Goal: Task Accomplishment & Management: Complete application form

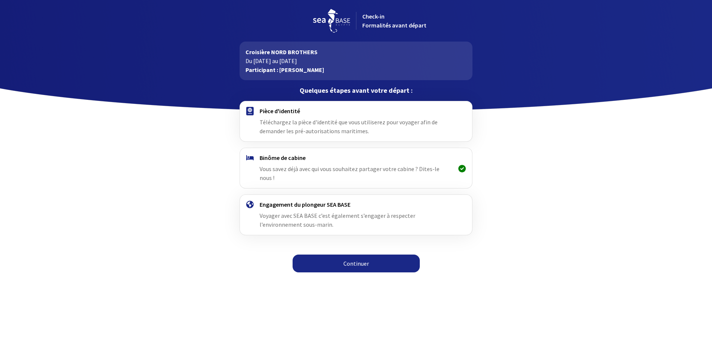
click at [546, 207] on div "Pièce d'identité Téléchargez la pièce d'identité que vous utiliserez pour voyag…" at bounding box center [355, 189] width 419 height 176
click at [531, 167] on div "Pièce d'identité Téléchargez la pièce d'identité que vous utiliserez pour voyag…" at bounding box center [355, 189] width 419 height 176
click at [361, 257] on link "Continuer" at bounding box center [356, 263] width 127 height 18
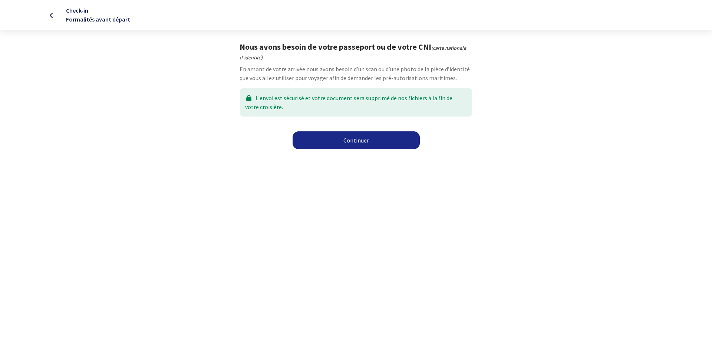
click at [349, 136] on link "Continuer" at bounding box center [356, 140] width 127 height 18
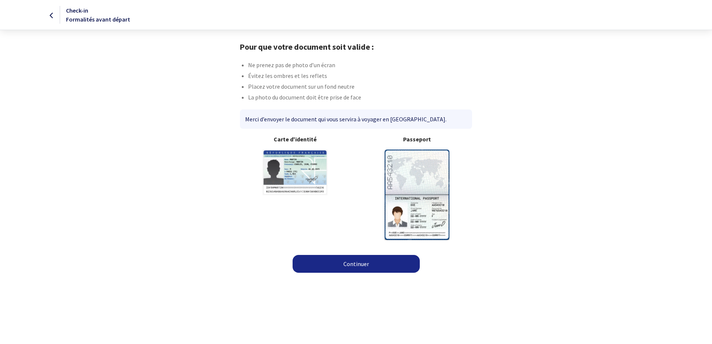
click at [294, 163] on img at bounding box center [295, 172] width 65 height 46
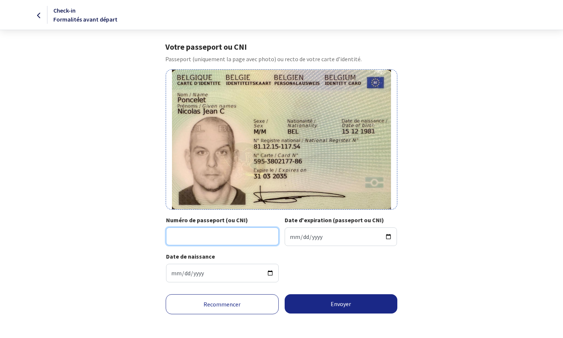
click at [229, 237] on input "Numéro de passeport (ou CNI)" at bounding box center [222, 236] width 113 height 18
type input "595-3802177-86"
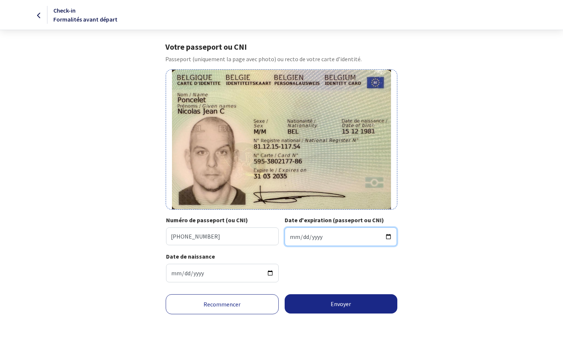
click at [327, 235] on input "Date d'expiration (passeport ou CNI)" at bounding box center [341, 236] width 113 height 19
type input "2035-03-31"
click at [307, 267] on div "Date de naissance 1981-12-15" at bounding box center [281, 270] width 231 height 36
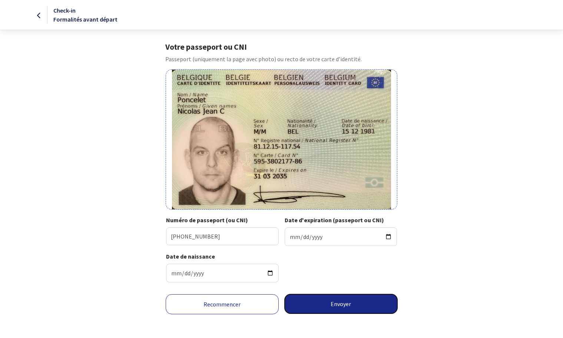
click at [324, 304] on button "Envoyer" at bounding box center [341, 303] width 113 height 19
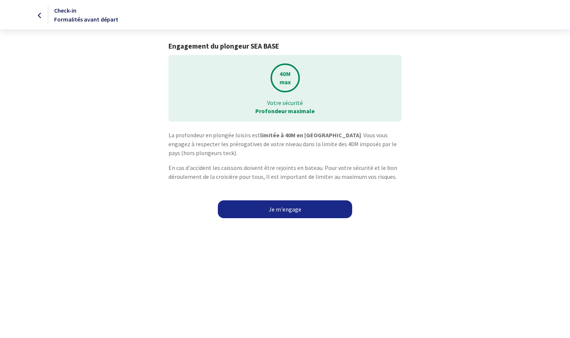
click at [278, 206] on link "Je m'engage" at bounding box center [285, 209] width 134 height 18
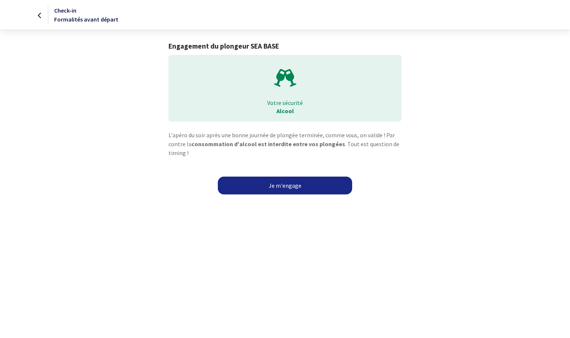
click at [286, 184] on link "Je m'engage" at bounding box center [285, 186] width 134 height 18
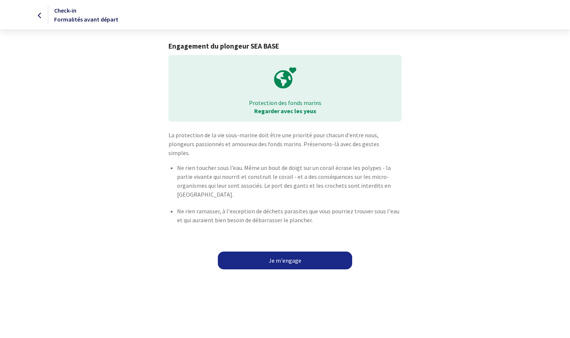
click at [283, 251] on link "Je m'engage" at bounding box center [285, 260] width 134 height 18
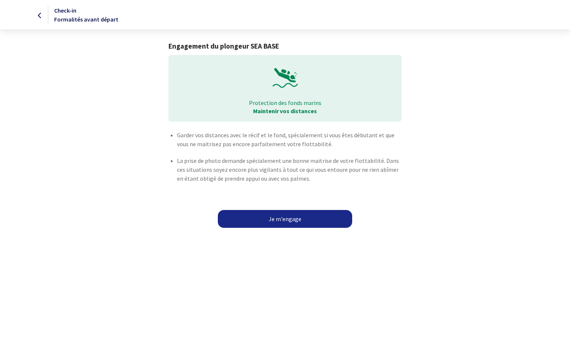
click at [289, 218] on link "Je m'engage" at bounding box center [285, 219] width 134 height 18
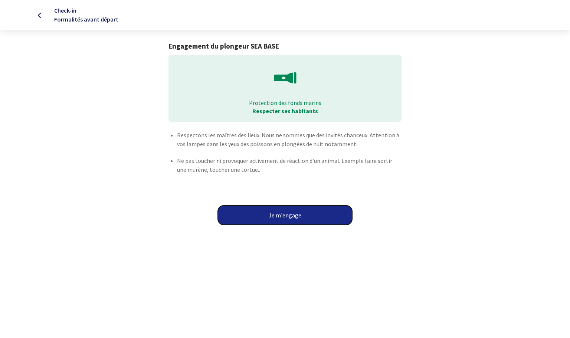
click at [287, 213] on button "Je m'engage" at bounding box center [285, 214] width 134 height 19
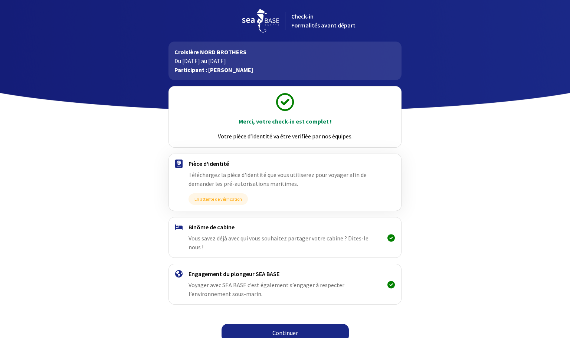
click at [288, 328] on link "Continuer" at bounding box center [284, 333] width 127 height 18
click at [287, 324] on link "Continuer" at bounding box center [284, 333] width 127 height 18
click at [293, 325] on link "Continuer" at bounding box center [284, 333] width 127 height 18
click at [283, 324] on link "Continuer" at bounding box center [284, 333] width 127 height 18
